Goal: Task Accomplishment & Management: Manage account settings

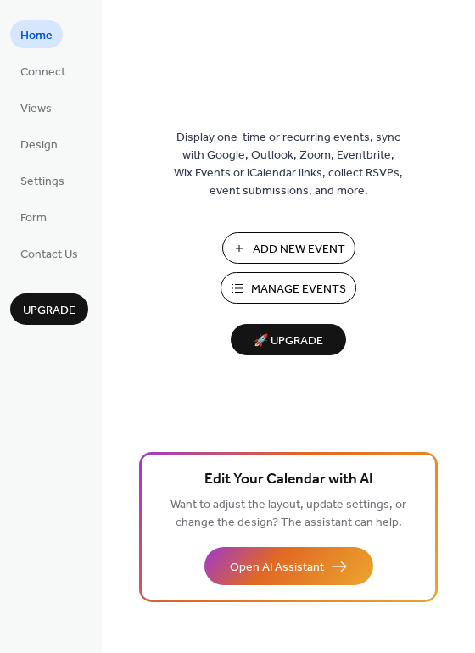
click at [294, 289] on span "Manage Events" at bounding box center [298, 290] width 95 height 18
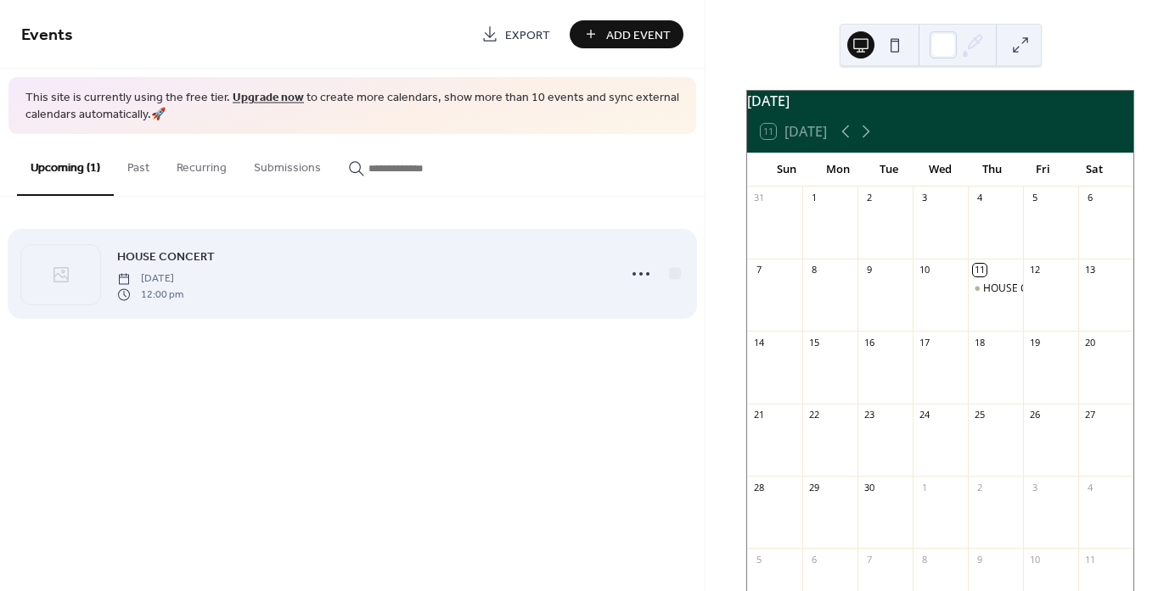
click at [183, 281] on span "Thursday, September 11, 2025" at bounding box center [150, 279] width 66 height 15
click at [640, 274] on circle at bounding box center [640, 273] width 3 height 3
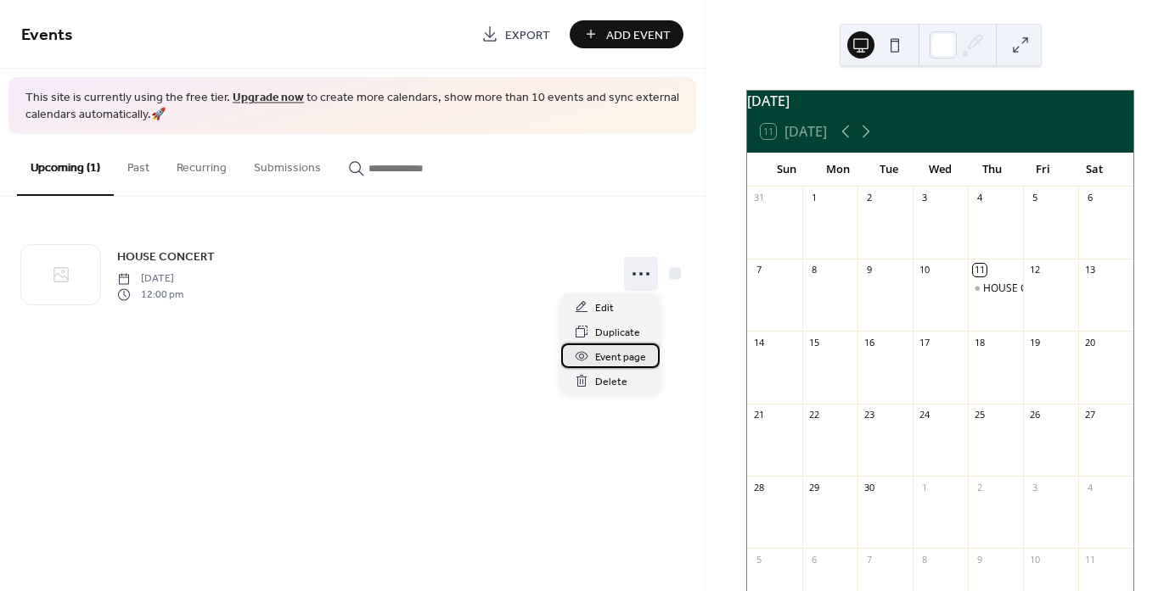
click at [631, 356] on span "Event page" at bounding box center [620, 358] width 51 height 18
